Goal: Check status: Check status

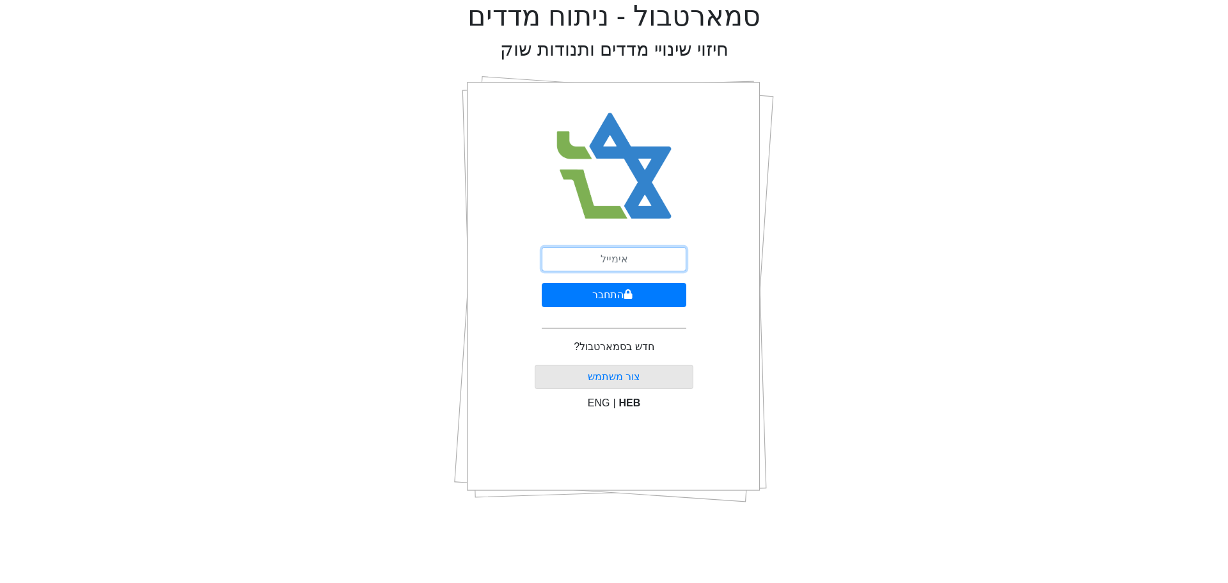
click at [621, 261] on input "email" at bounding box center [614, 259] width 145 height 24
type input "ט"
type input "[EMAIL_ADDRESS][DOMAIN_NAME]"
click at [646, 292] on button "התחבר" at bounding box center [614, 295] width 145 height 24
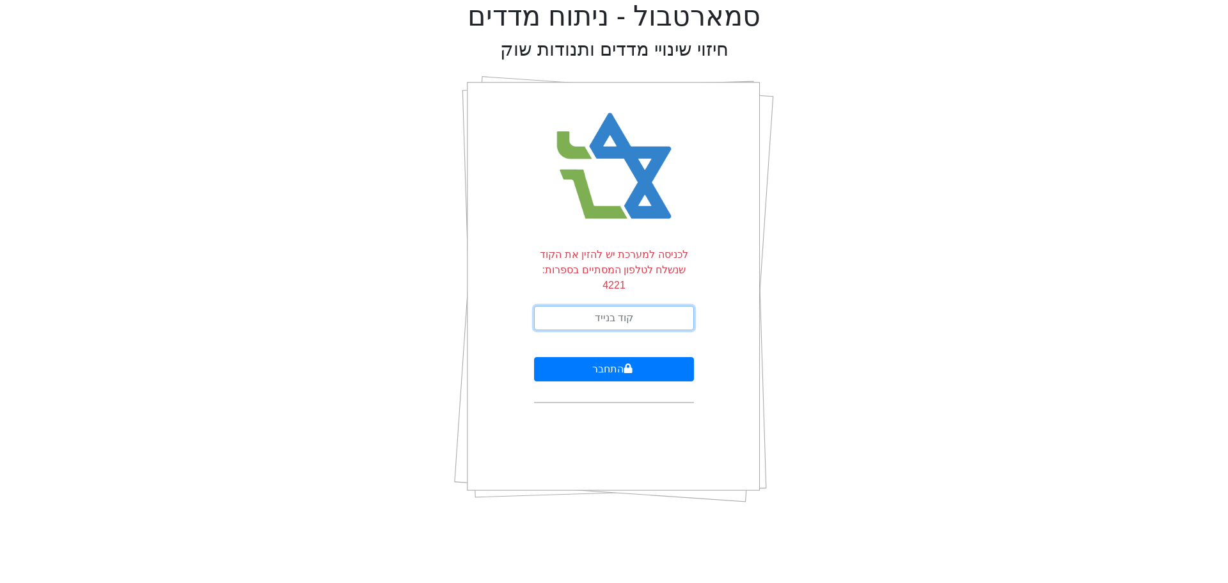
click at [646, 306] on input "text" at bounding box center [614, 318] width 160 height 24
type input "728863"
click at [534, 357] on button "התחבר" at bounding box center [614, 369] width 160 height 24
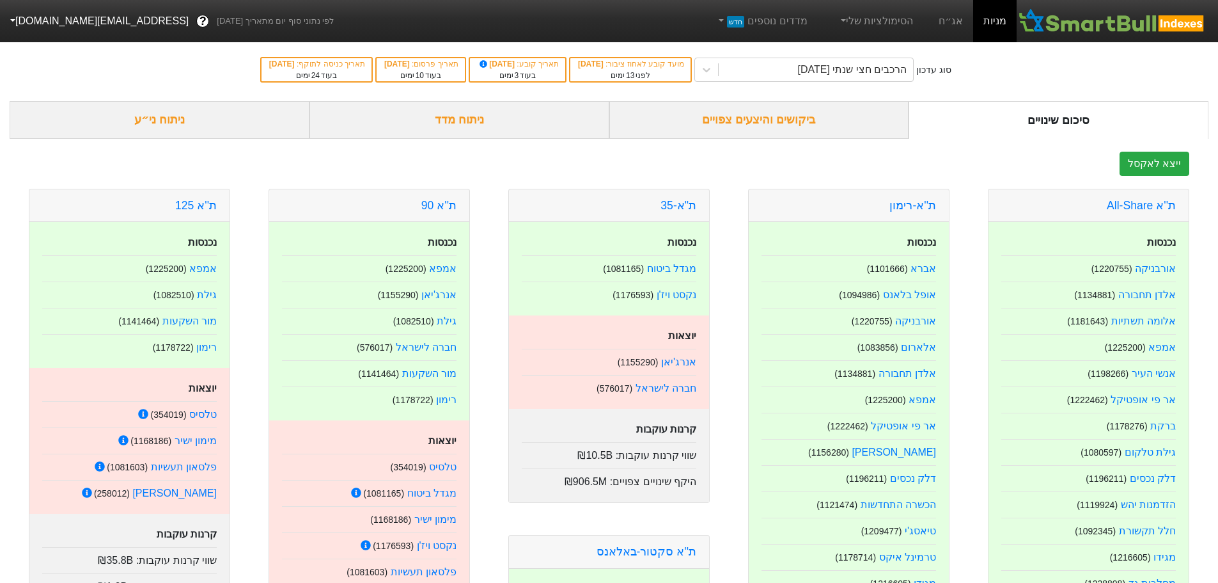
click at [776, 122] on div "ביקושים והיצעים צפויים" at bounding box center [760, 120] width 300 height 38
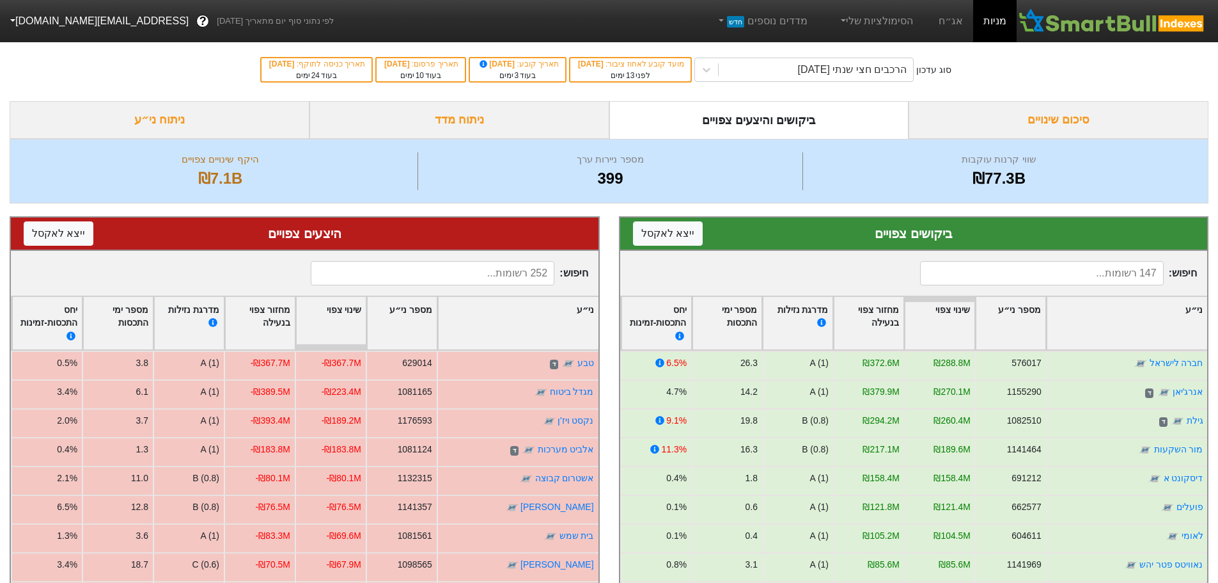
click at [1063, 121] on div "סיכום שינויים" at bounding box center [1059, 120] width 300 height 38
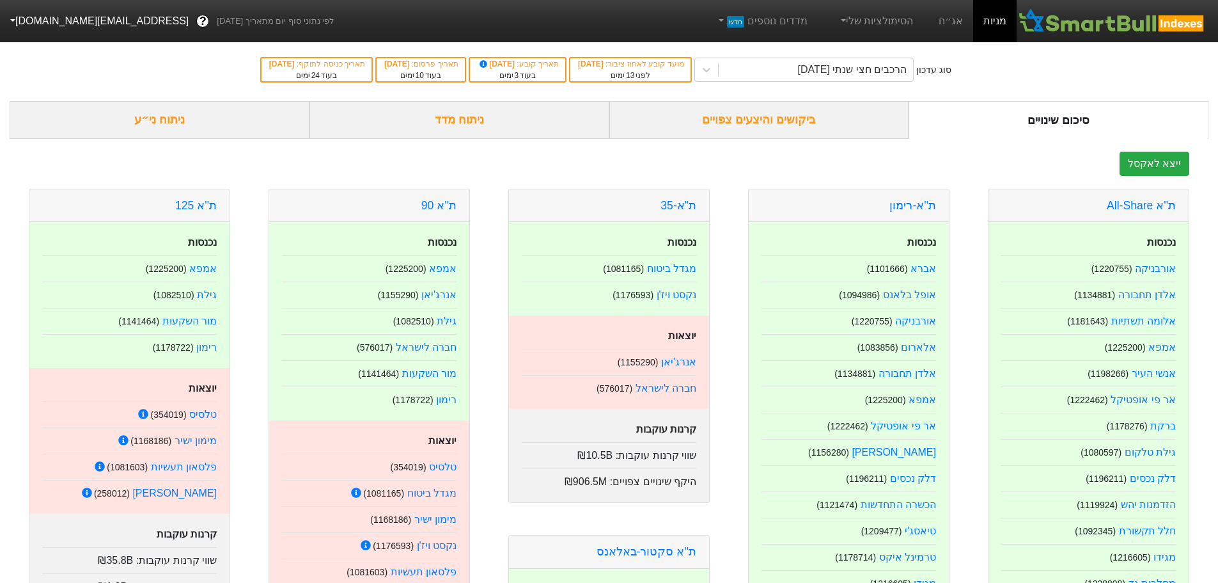
click at [771, 120] on div "ביקושים והיצעים צפויים" at bounding box center [760, 120] width 300 height 38
